Goal: Navigation & Orientation: Find specific page/section

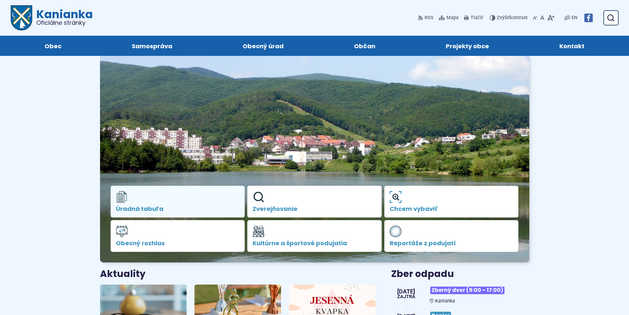
click at [148, 206] on span "Úradná tabuľa" at bounding box center [178, 208] width 124 height 7
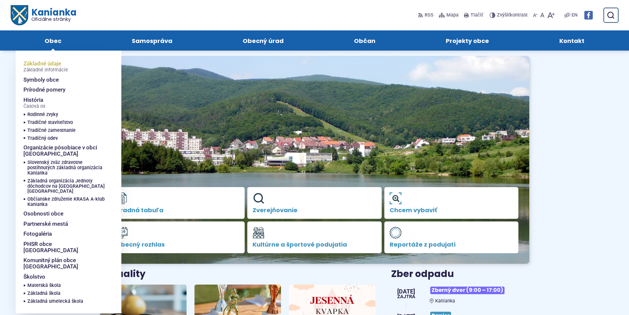
click at [46, 61] on span "Základné údaje Základné informácie" at bounding box center [45, 66] width 45 height 16
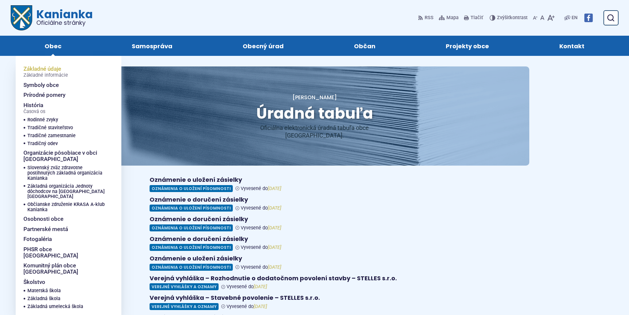
click at [43, 69] on span "Základné údaje Základné informácie" at bounding box center [45, 72] width 45 height 16
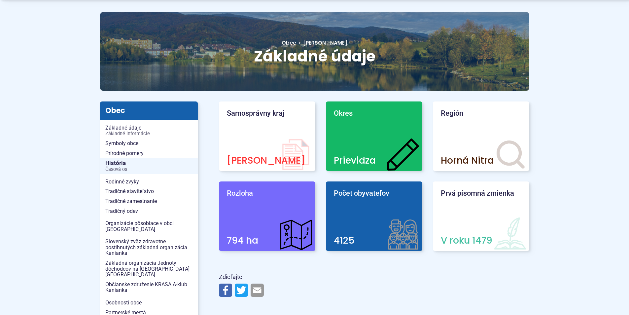
scroll to position [66, 0]
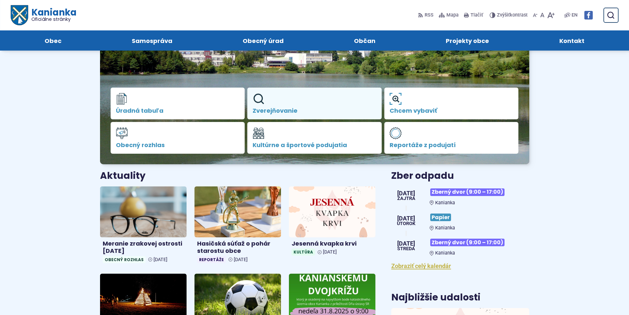
scroll to position [33, 0]
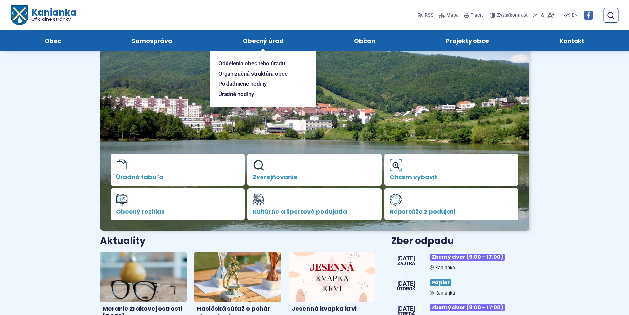
click at [275, 41] on span "Obecný úrad" at bounding box center [263, 40] width 41 height 20
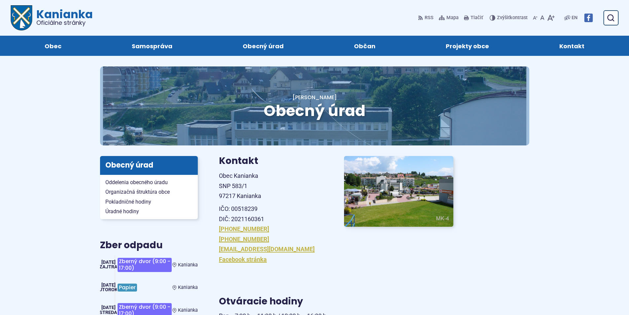
click at [590, 19] on img at bounding box center [588, 18] width 9 height 9
